Goal: Task Accomplishment & Management: Complete application form

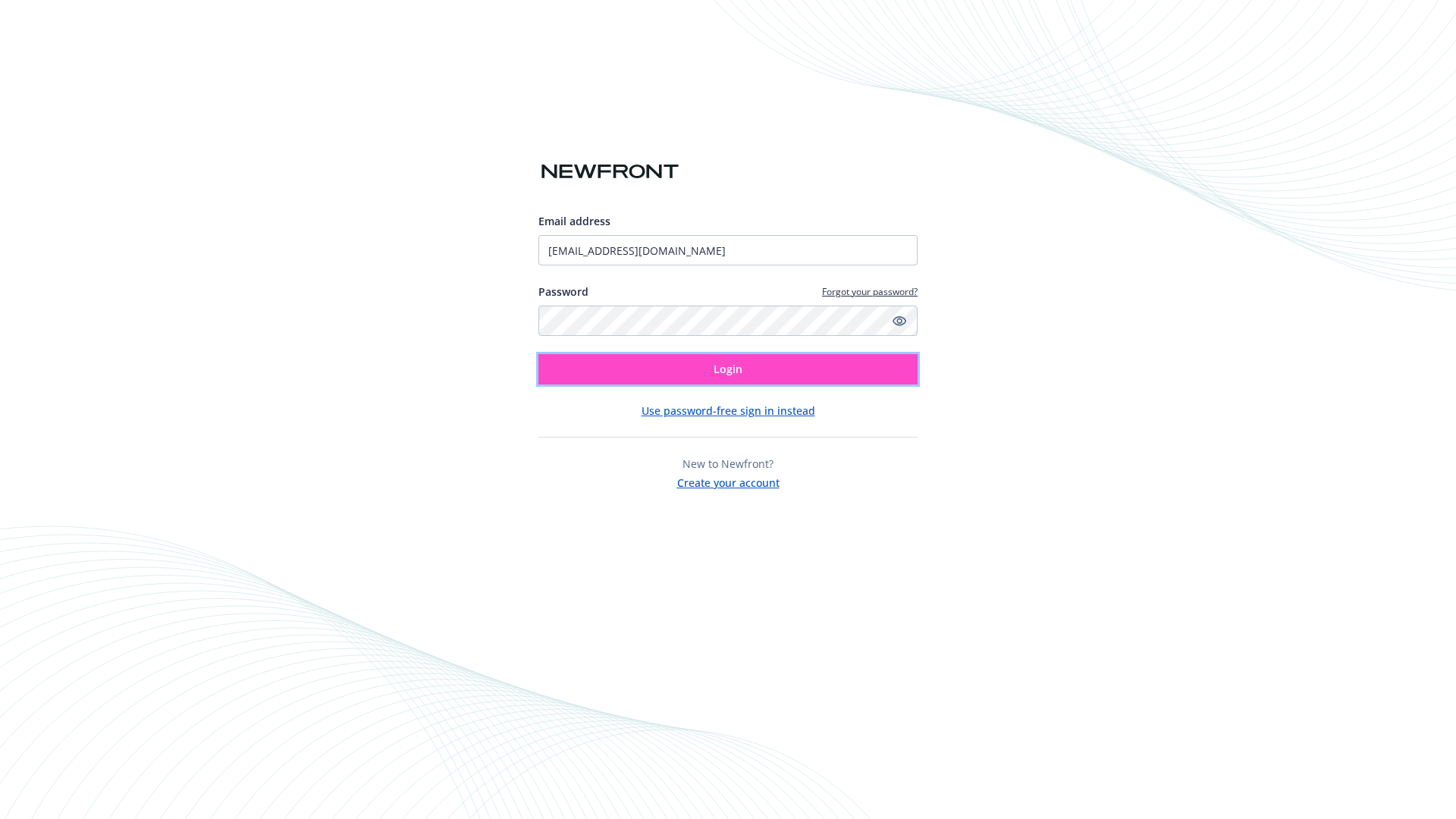
click at [728, 369] on span "Login" at bounding box center [728, 368] width 29 height 15
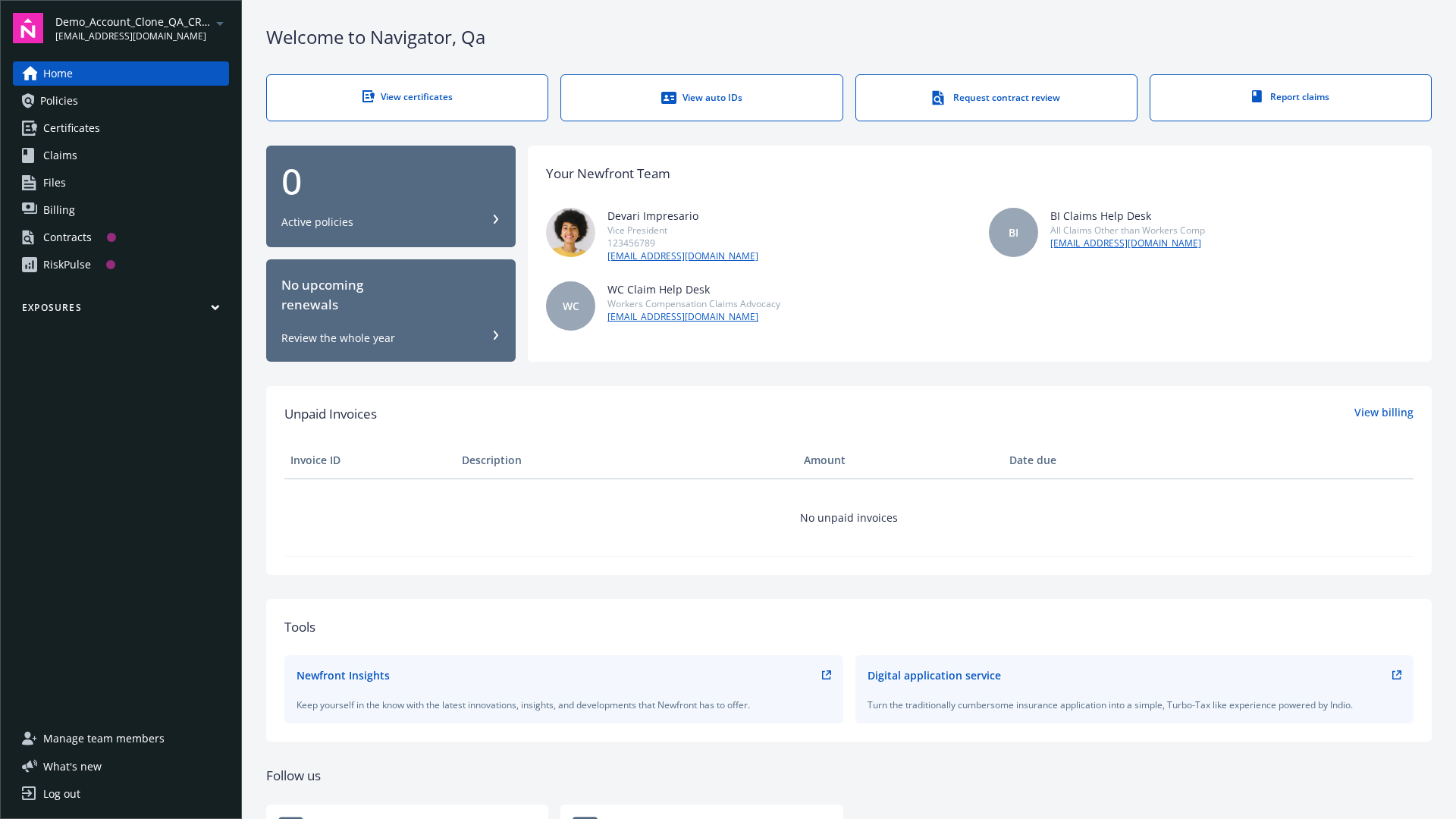
click at [142, 28] on span "Demo_Account_Clone_QA_CR_Tests_Prospect" at bounding box center [133, 22] width 156 height 16
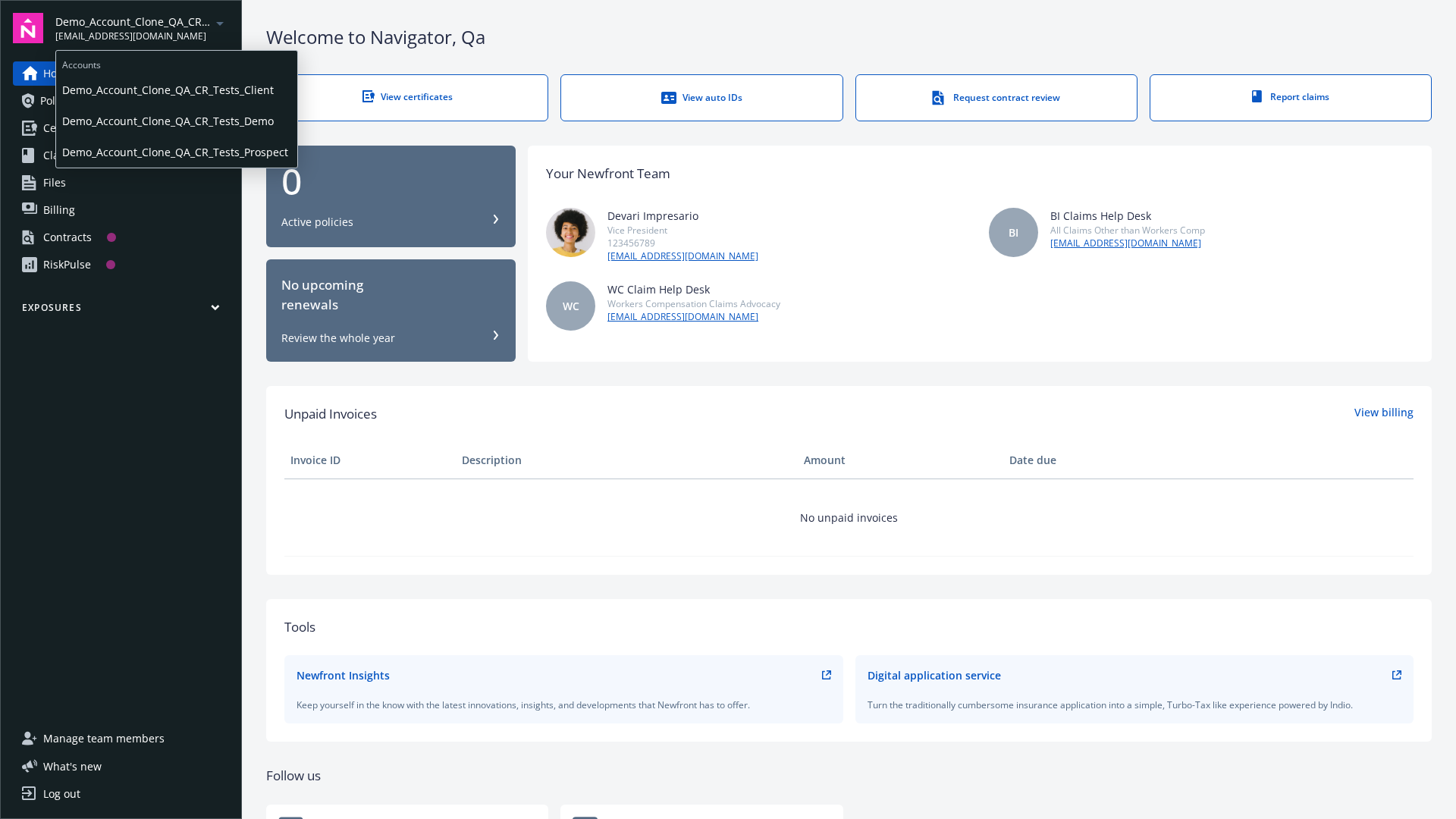
click at [175, 90] on span "Demo_Account_Clone_QA_CR_Tests_Client" at bounding box center [176, 89] width 229 height 31
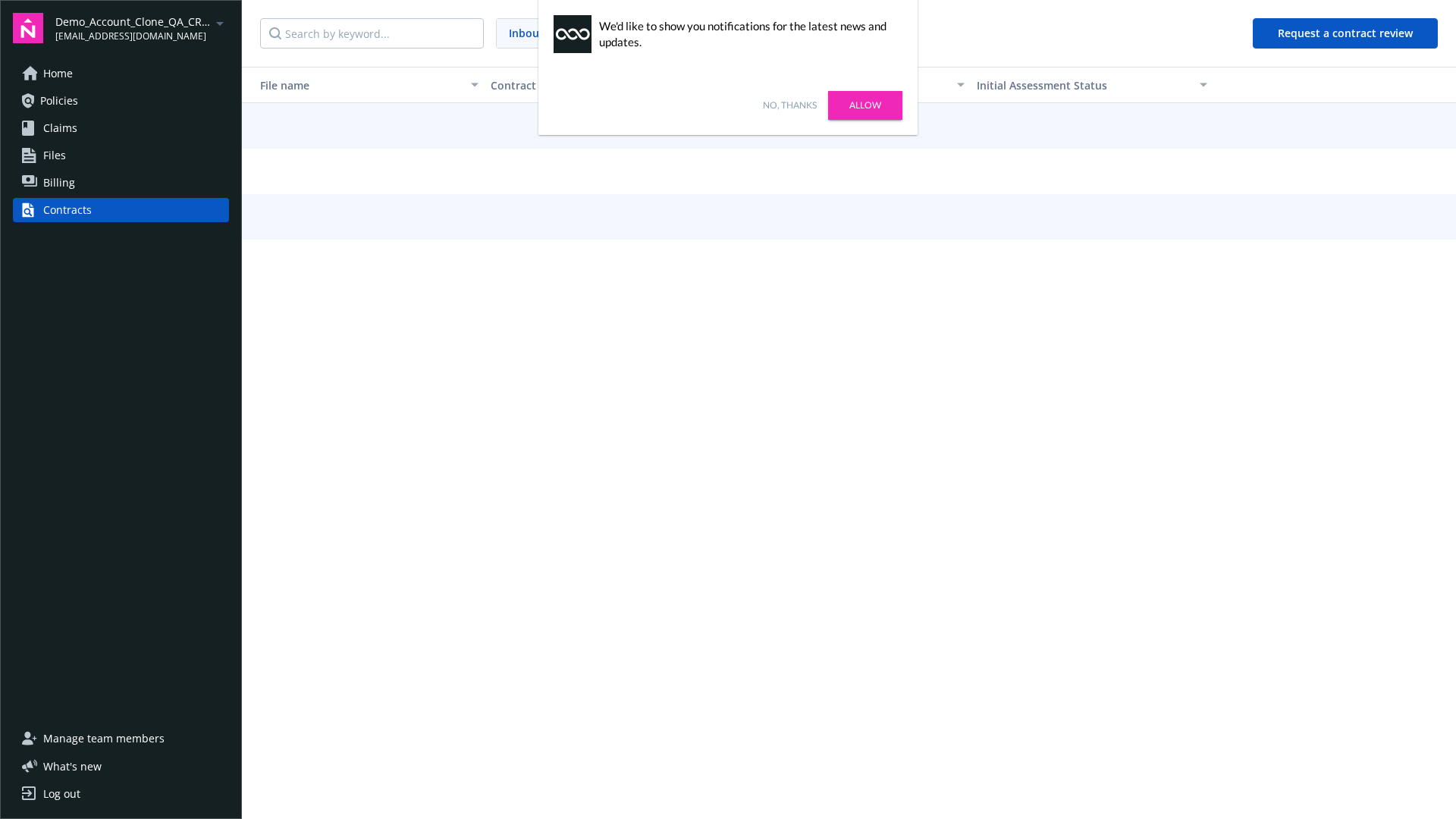
click at [789, 105] on link "No, thanks" at bounding box center [789, 106] width 53 height 14
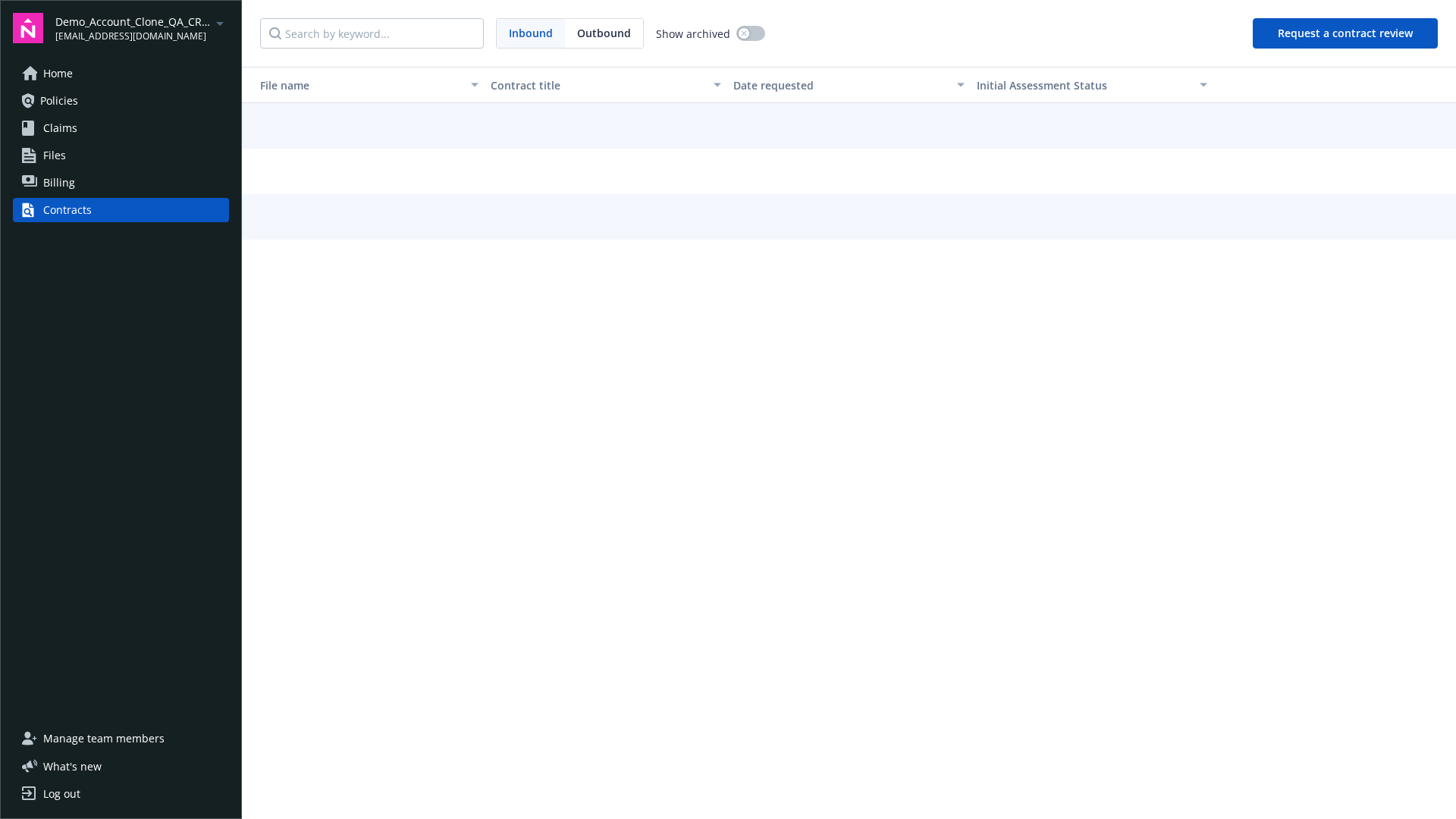
click at [1346, 34] on button "Request a contract review" at bounding box center [1345, 33] width 185 height 31
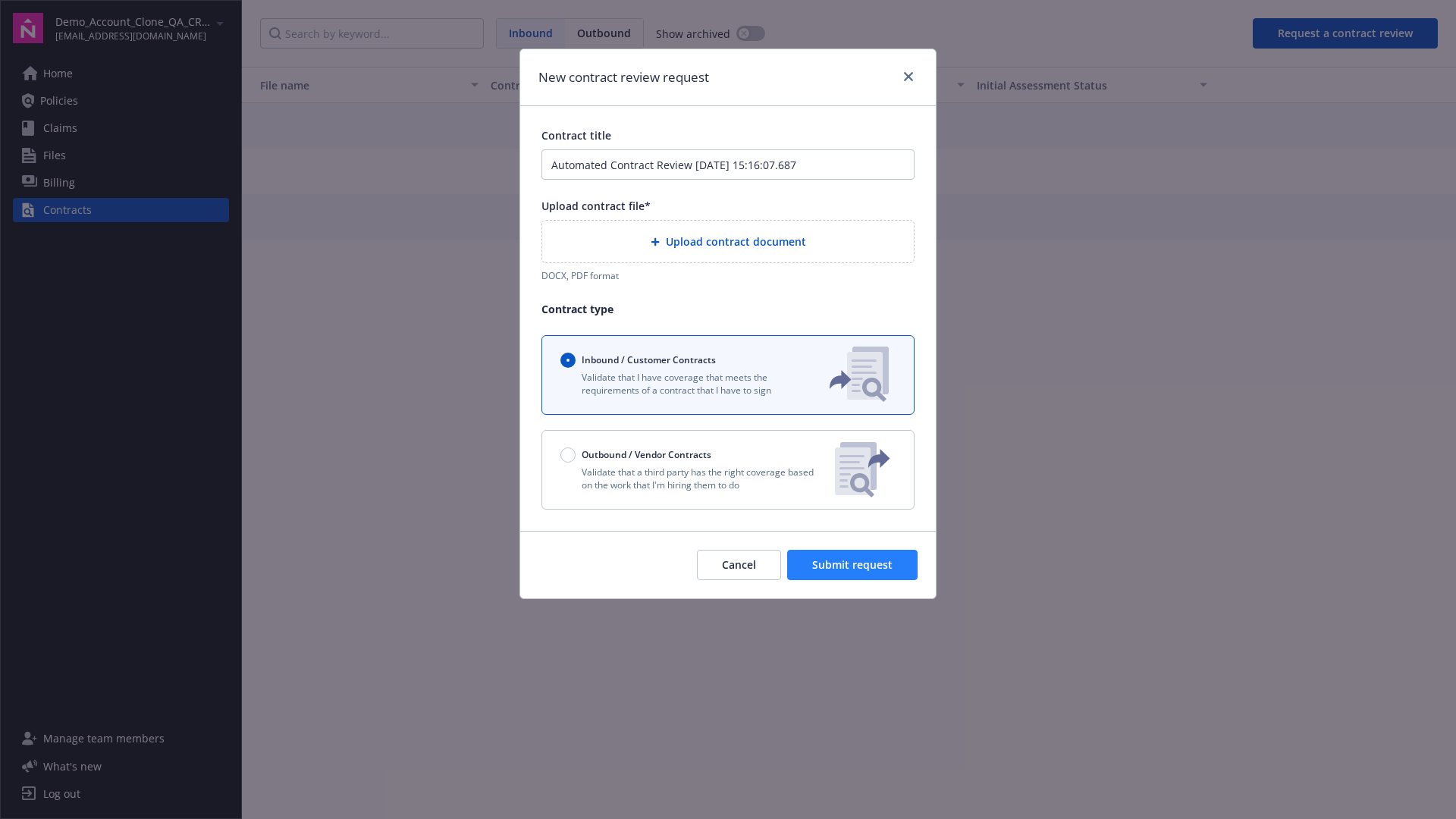
type input "Automated Contract Review 09-29-2025 15:16:07.687"
click at [728, 469] on p "Validate that a third party has the right coverage based on the work that I'm h…" at bounding box center [691, 478] width 262 height 26
radio input "false"
radio input "true"
click at [853, 571] on span "Submit request" at bounding box center [852, 564] width 80 height 15
